Goal: Navigation & Orientation: Find specific page/section

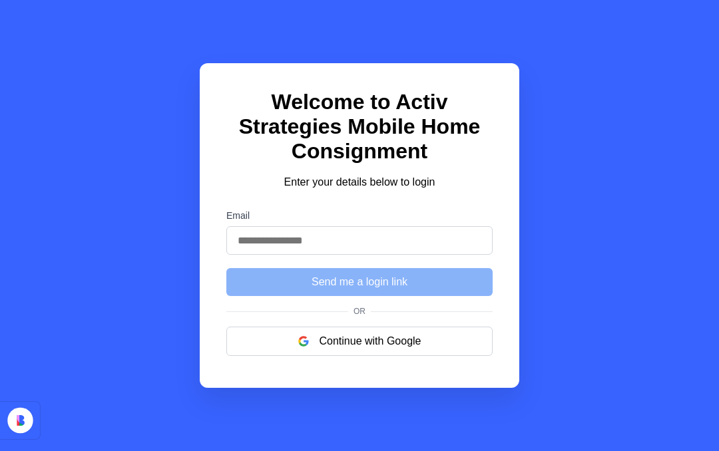
click at [278, 354] on button "Continue with Google" at bounding box center [359, 341] width 266 height 29
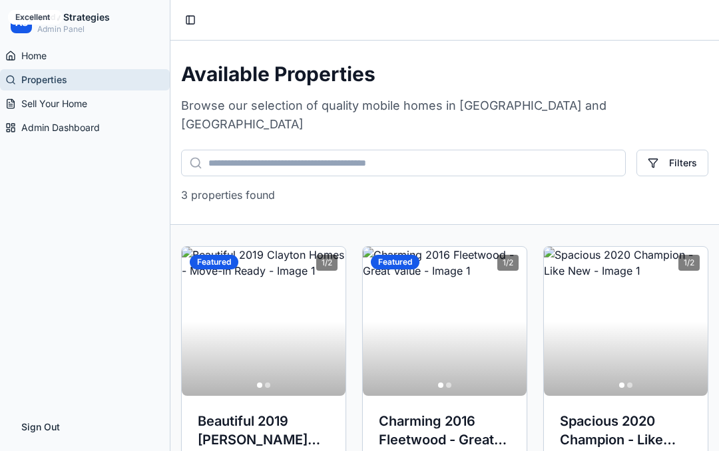
click at [30, 105] on span "Sell Your Home" at bounding box center [54, 103] width 66 height 13
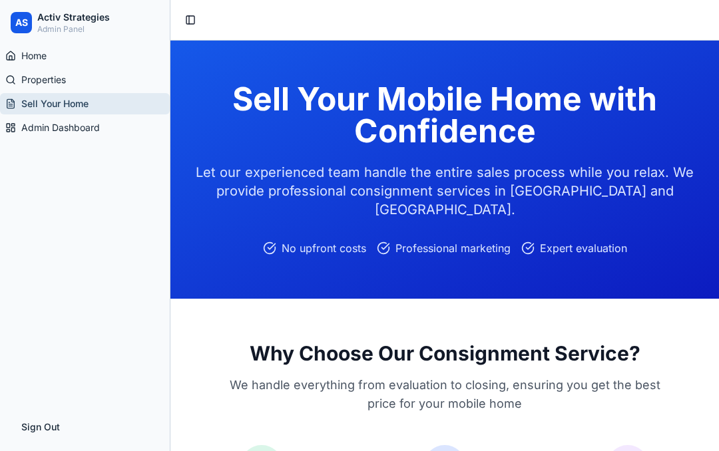
click at [194, 25] on button "Toggle Sidebar" at bounding box center [190, 20] width 19 height 19
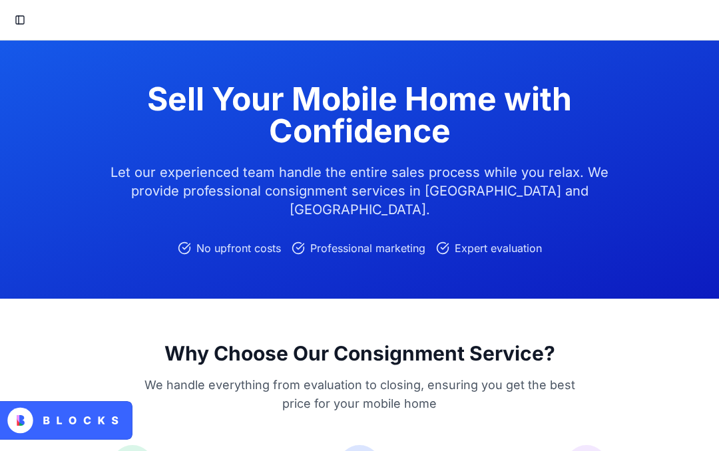
click at [24, 23] on button "Toggle Sidebar" at bounding box center [20, 20] width 19 height 19
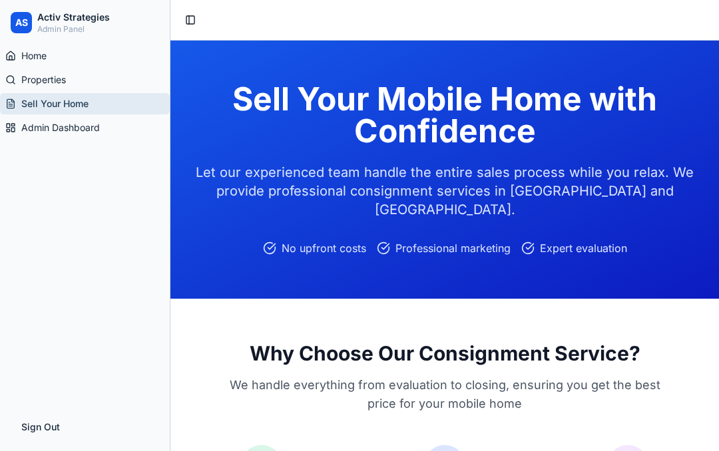
click at [39, 127] on span "Admin Dashboard" at bounding box center [60, 127] width 79 height 13
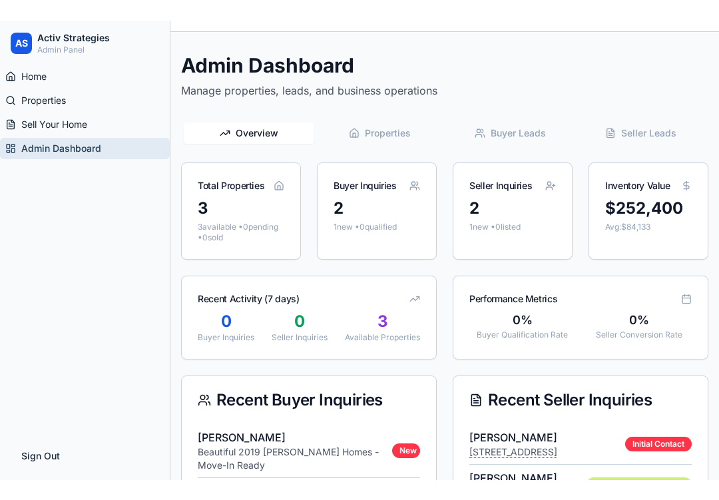
scroll to position [37, 0]
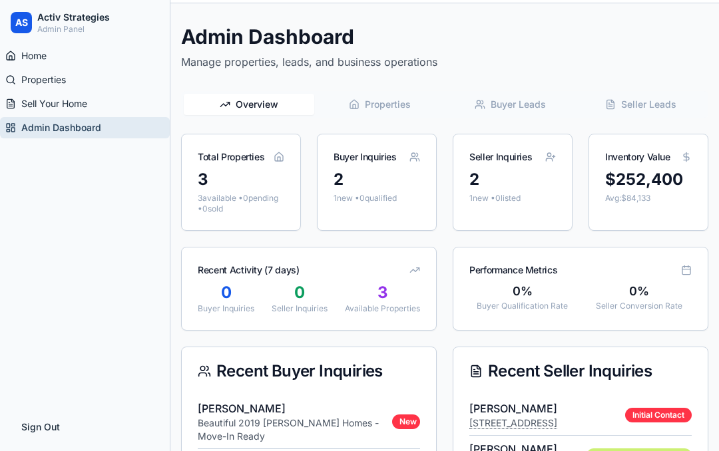
click at [529, 103] on span "Buyer Leads" at bounding box center [518, 104] width 55 height 13
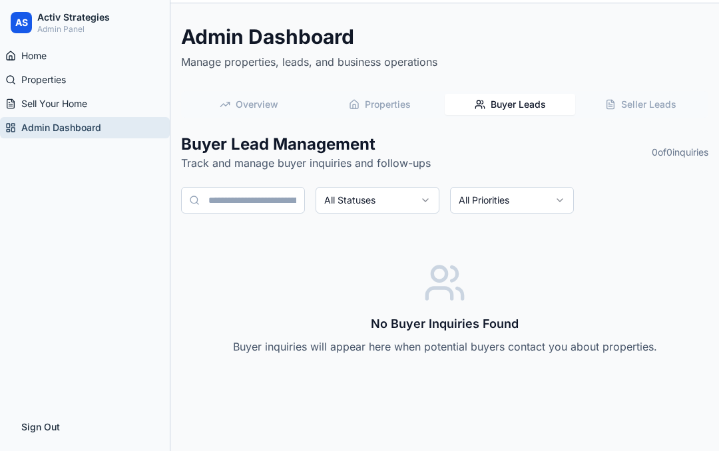
click at [647, 106] on span "Seller Leads" at bounding box center [648, 104] width 55 height 13
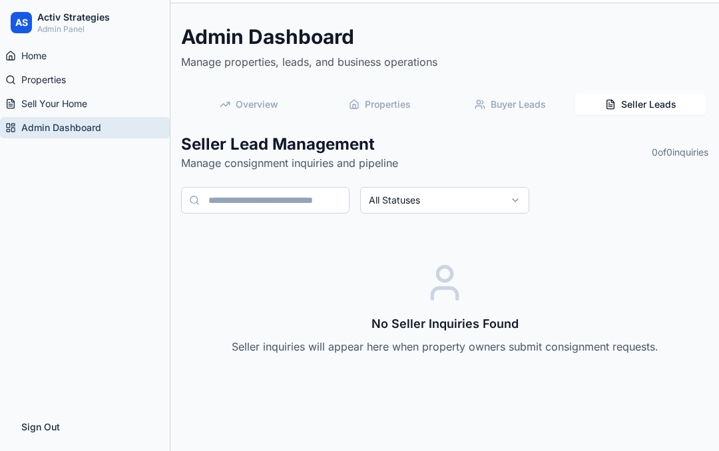
click at [243, 109] on span "Overview" at bounding box center [257, 104] width 43 height 13
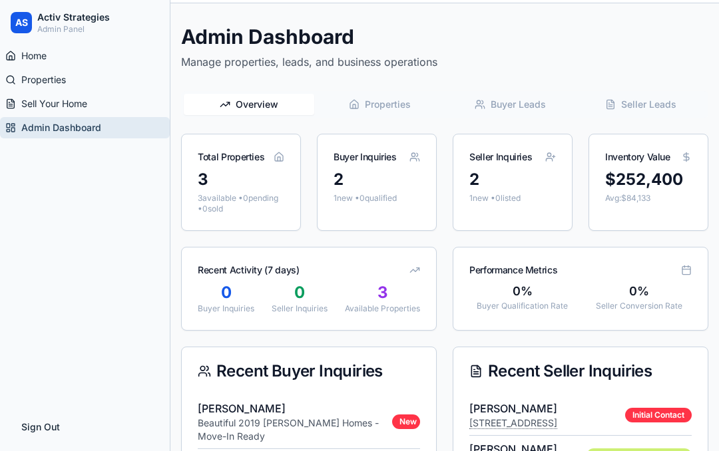
click at [348, 190] on div "2" at bounding box center [377, 179] width 87 height 21
click at [331, 128] on div "Overview Properties Buyer Leads Seller Leads Total Properties 3 3 available • 0…" at bounding box center [444, 305] width 527 height 428
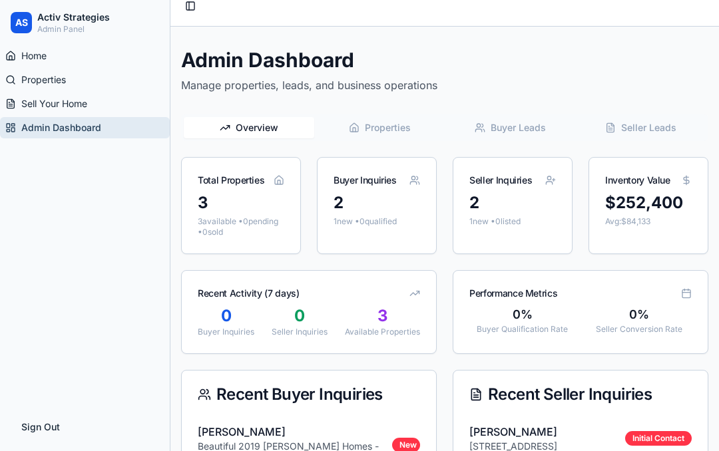
scroll to position [0, 0]
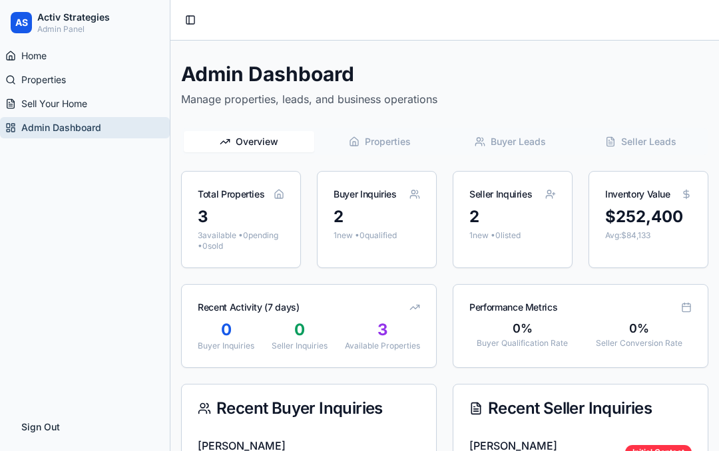
click at [19, 55] on link "Home" at bounding box center [85, 55] width 170 height 21
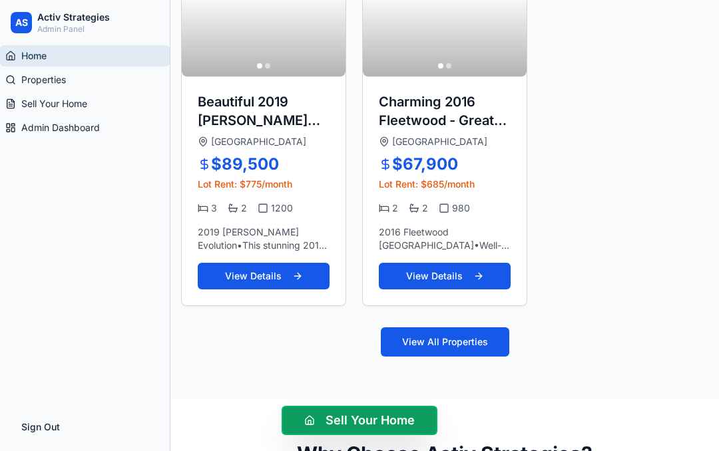
scroll to position [497, 0]
